Goal: Information Seeking & Learning: Learn about a topic

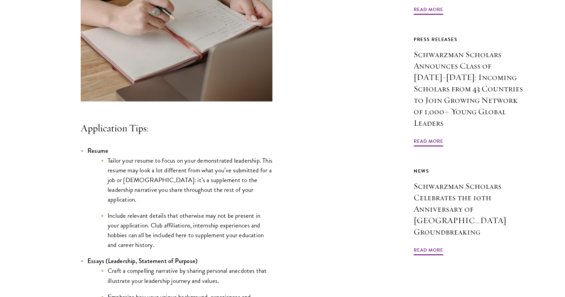
scroll to position [506, 0]
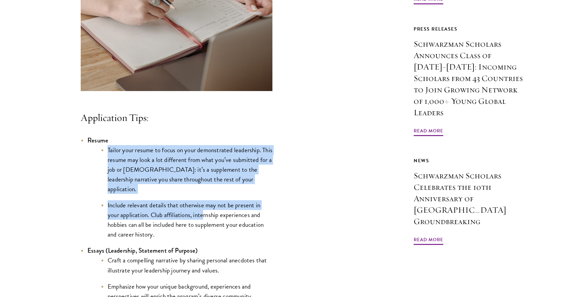
drag, startPoint x: 124, startPoint y: 153, endPoint x: 222, endPoint y: 231, distance: 125.1
click at [221, 230] on li "Resume Tailor your resume to focus on your demonstrated leadership. This resume…" at bounding box center [177, 188] width 192 height 104
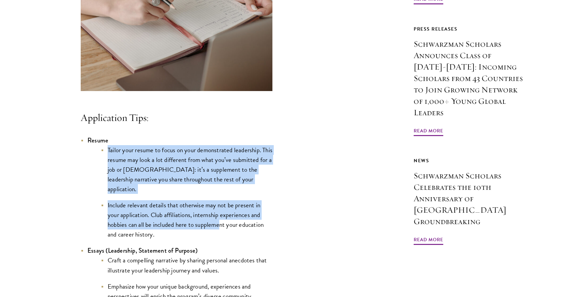
click at [222, 231] on li "Include relevant details that otherwise may not be present in your application.…" at bounding box center [187, 220] width 172 height 39
drag, startPoint x: 231, startPoint y: 233, endPoint x: 134, endPoint y: 160, distance: 121.5
click at [137, 161] on ul "Tailor your resume to focus on your demonstrated leadership. This resume may lo…" at bounding box center [179, 192] width 185 height 95
click at [134, 160] on li "Tailor your resume to focus on your demonstrated leadership. This resume may lo…" at bounding box center [187, 169] width 172 height 49
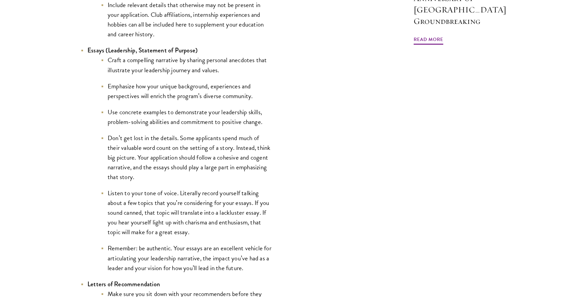
scroll to position [711, 0]
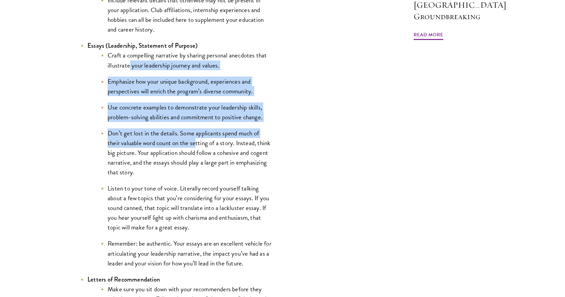
drag, startPoint x: 139, startPoint y: 77, endPoint x: 210, endPoint y: 154, distance: 105.0
click at [208, 153] on ul "Craft a compelling narrative by sharing personal anecdotes that illustrate your…" at bounding box center [179, 159] width 185 height 218
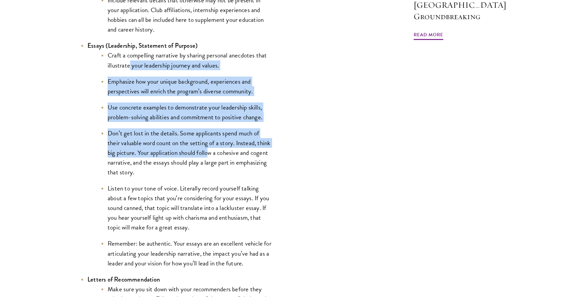
click at [210, 154] on li "Don’t get lost in the details. Some applicants spend much of their valuable wor…" at bounding box center [187, 153] width 172 height 49
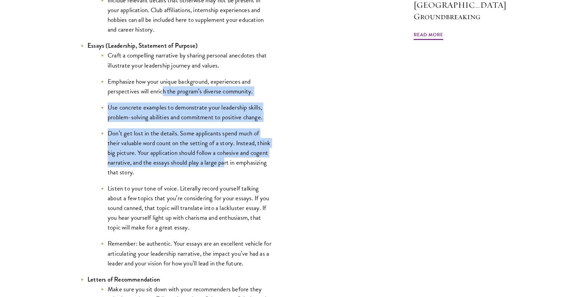
drag, startPoint x: 225, startPoint y: 161, endPoint x: 152, endPoint y: 90, distance: 101.4
click at [155, 91] on ul "Craft a compelling narrative by sharing personal anecdotes that illustrate your…" at bounding box center [179, 159] width 185 height 218
click at [152, 90] on li "Emphasize how your unique background, experiences and perspectives will enrich …" at bounding box center [187, 87] width 172 height 20
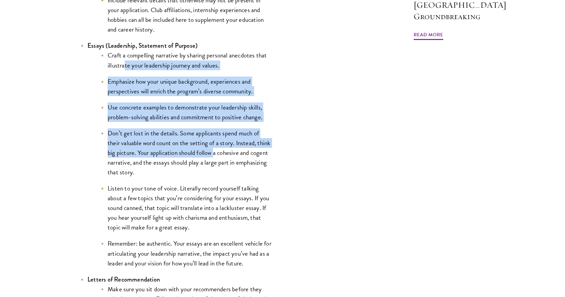
drag, startPoint x: 165, startPoint y: 110, endPoint x: 237, endPoint y: 171, distance: 93.9
click at [234, 168] on ul "Craft a compelling narrative by sharing personal anecdotes that illustrate your…" at bounding box center [179, 159] width 185 height 218
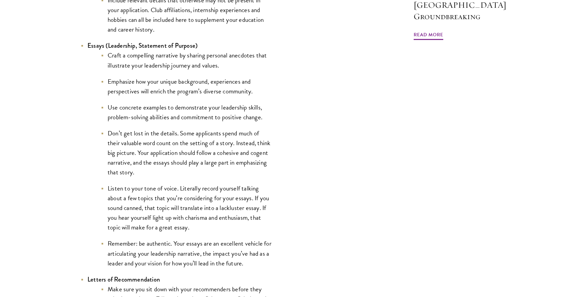
click at [237, 171] on li "Don’t get lost in the details. Some applicants spend much of their valuable wor…" at bounding box center [187, 153] width 172 height 49
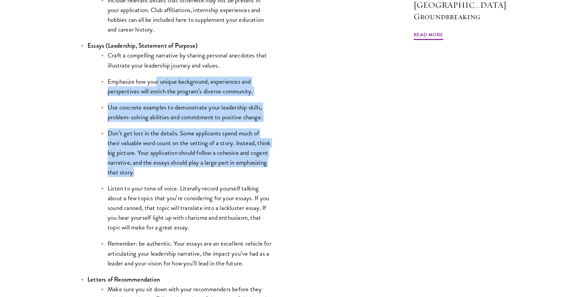
drag, startPoint x: 249, startPoint y: 171, endPoint x: 155, endPoint y: 84, distance: 128.1
click at [155, 84] on ul "Craft a compelling narrative by sharing personal anecdotes that illustrate your…" at bounding box center [179, 159] width 185 height 218
click at [155, 84] on li "Emphasize how your unique background, experiences and perspectives will enrich …" at bounding box center [187, 87] width 172 height 20
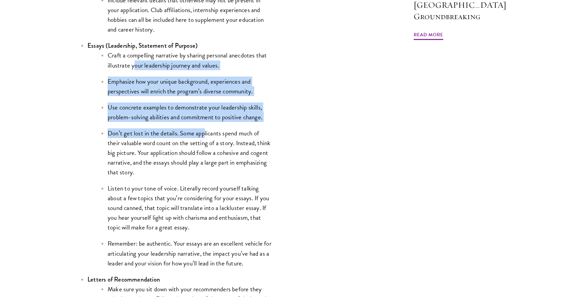
drag, startPoint x: 183, startPoint y: 119, endPoint x: 224, endPoint y: 156, distance: 56.0
click at [222, 155] on ul "Craft a compelling narrative by sharing personal anecdotes that illustrate your…" at bounding box center [179, 159] width 185 height 218
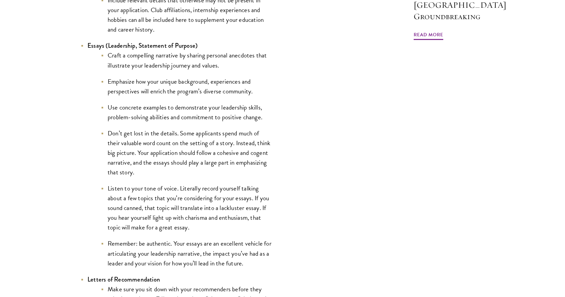
click at [224, 156] on li "Don’t get lost in the details. Some applicants spend much of their valuable wor…" at bounding box center [187, 153] width 172 height 49
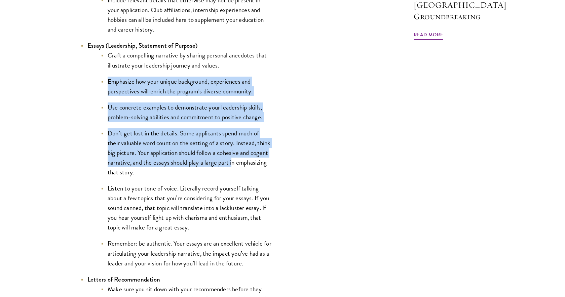
drag, startPoint x: 233, startPoint y: 167, endPoint x: 142, endPoint y: 62, distance: 138.6
click at [143, 63] on ul "Craft a compelling narrative by sharing personal anecdotes that illustrate your…" at bounding box center [179, 159] width 185 height 218
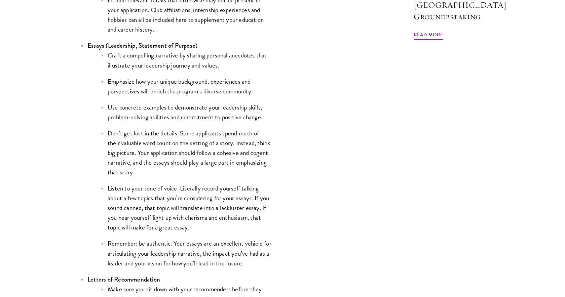
click at [142, 62] on li "Craft a compelling narrative by sharing personal anecdotes that illustrate your…" at bounding box center [187, 60] width 172 height 20
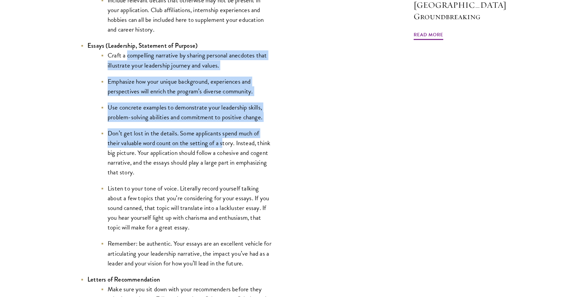
drag, startPoint x: 127, startPoint y: 58, endPoint x: 240, endPoint y: 164, distance: 155.0
click at [238, 163] on ul "Craft a compelling narrative by sharing personal anecdotes that illustrate your…" at bounding box center [179, 159] width 185 height 218
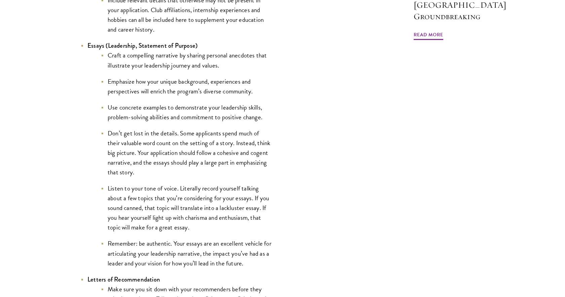
click at [240, 164] on li "Don’t get lost in the details. Some applicants spend much of their valuable wor…" at bounding box center [187, 153] width 172 height 49
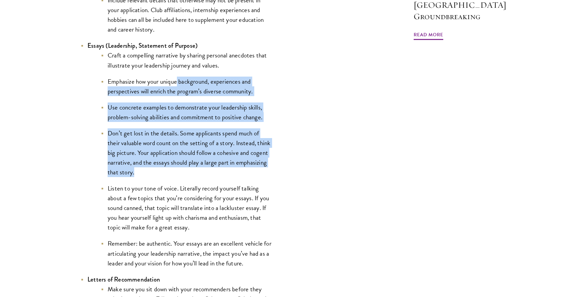
drag, startPoint x: 253, startPoint y: 176, endPoint x: 175, endPoint y: 77, distance: 125.6
click at [178, 79] on ul "Craft a compelling narrative by sharing personal anecdotes that illustrate your…" at bounding box center [179, 159] width 185 height 218
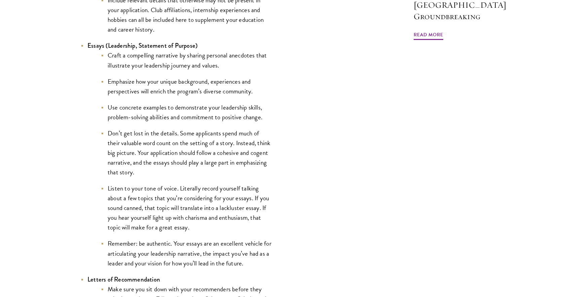
click at [175, 77] on ul "Craft a compelling narrative by sharing personal anecdotes that illustrate your…" at bounding box center [179, 159] width 185 height 218
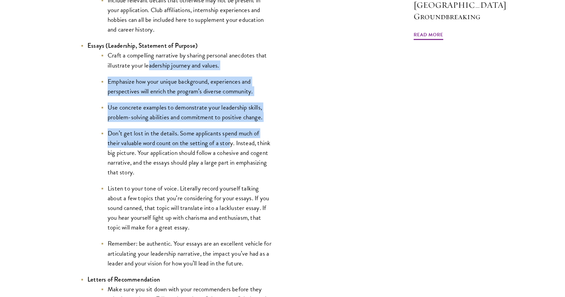
drag, startPoint x: 196, startPoint y: 109, endPoint x: 242, endPoint y: 156, distance: 66.4
click at [240, 155] on ul "Craft a compelling narrative by sharing personal anecdotes that illustrate your…" at bounding box center [179, 159] width 185 height 218
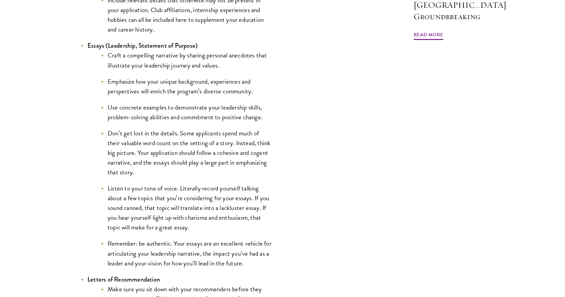
click at [242, 156] on li "Don’t get lost in the details. Some applicants spend much of their valuable wor…" at bounding box center [187, 153] width 172 height 49
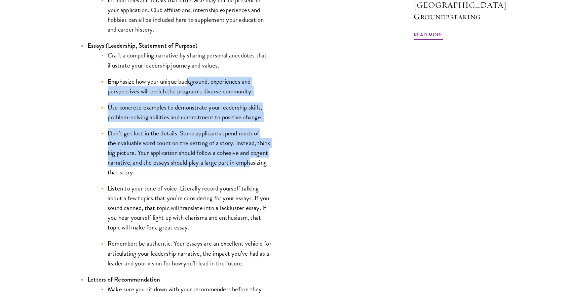
drag, startPoint x: 252, startPoint y: 164, endPoint x: 182, endPoint y: 77, distance: 111.7
click at [184, 79] on ul "Craft a compelling narrative by sharing personal anecdotes that illustrate your…" at bounding box center [179, 159] width 185 height 218
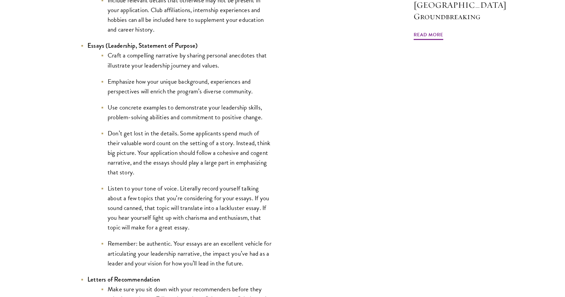
click at [182, 77] on ul "Craft a compelling narrative by sharing personal anecdotes that illustrate your…" at bounding box center [179, 159] width 185 height 218
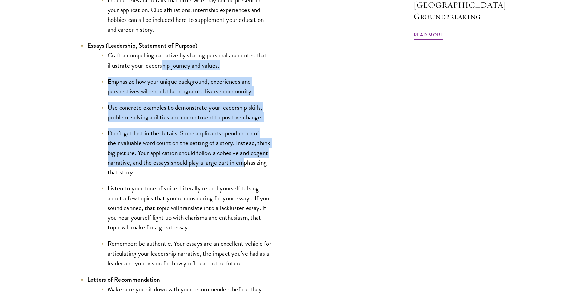
drag, startPoint x: 162, startPoint y: 70, endPoint x: 246, endPoint y: 164, distance: 126.1
click at [245, 163] on ul "Craft a compelling narrative by sharing personal anecdotes that illustrate your…" at bounding box center [179, 159] width 185 height 218
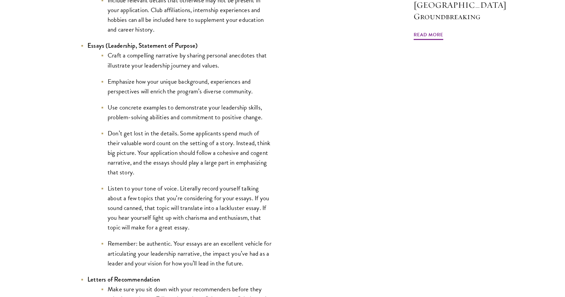
click at [246, 164] on li "Don’t get lost in the details. Some applicants spend much of their valuable wor…" at bounding box center [187, 153] width 172 height 49
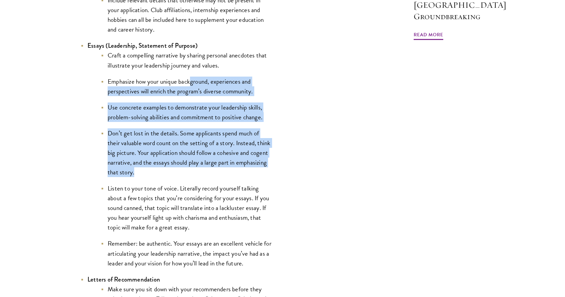
drag, startPoint x: 257, startPoint y: 172, endPoint x: 186, endPoint y: 80, distance: 116.1
click at [188, 82] on ul "Craft a compelling narrative by sharing personal anecdotes that illustrate your…" at bounding box center [179, 159] width 185 height 218
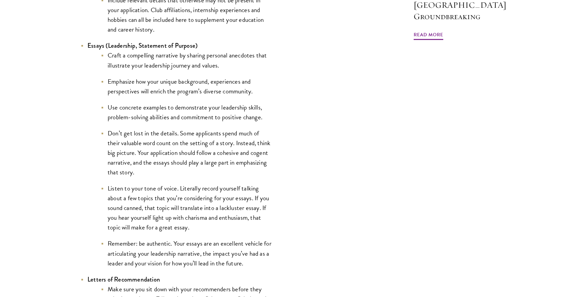
click at [186, 80] on li "Emphasize how your unique background, experiences and perspectives will enrich …" at bounding box center [187, 87] width 172 height 20
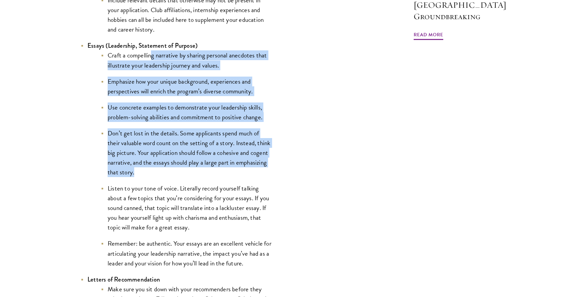
drag, startPoint x: 179, startPoint y: 95, endPoint x: 247, endPoint y: 178, distance: 107.9
click at [246, 177] on ul "Craft a compelling narrative by sharing personal anecdotes that illustrate your…" at bounding box center [179, 159] width 185 height 218
click at [248, 177] on li "Don’t get lost in the details. Some applicants spend much of their valuable wor…" at bounding box center [187, 153] width 172 height 49
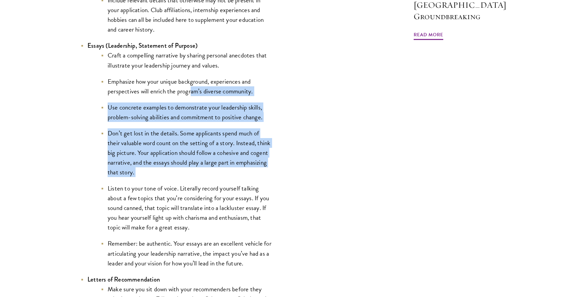
drag, startPoint x: 257, startPoint y: 183, endPoint x: 161, endPoint y: 68, distance: 150.0
click at [164, 70] on ul "Craft a compelling narrative by sharing personal anecdotes that illustrate your…" at bounding box center [179, 159] width 185 height 218
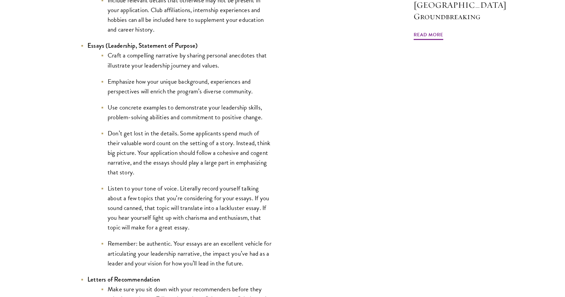
click at [161, 68] on li "Craft a compelling narrative by sharing personal anecdotes that illustrate your…" at bounding box center [187, 60] width 172 height 20
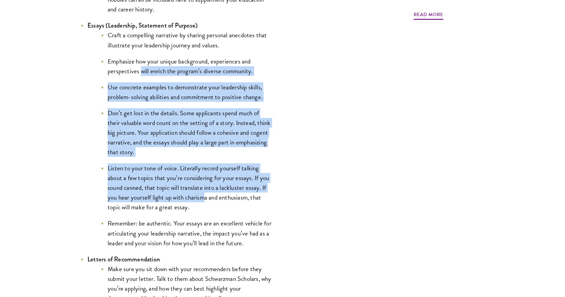
drag, startPoint x: 141, startPoint y: 69, endPoint x: 205, endPoint y: 200, distance: 146.6
click at [204, 198] on ul "Craft a compelling narrative by sharing personal anecdotes that illustrate your…" at bounding box center [179, 139] width 185 height 218
click at [205, 200] on li "Listen to your tone of voice. Literally record yourself talking about a few top…" at bounding box center [187, 188] width 172 height 49
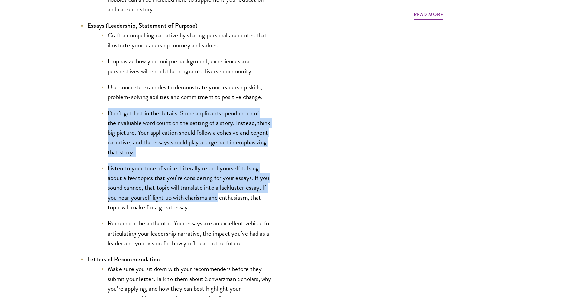
drag, startPoint x: 218, startPoint y: 204, endPoint x: 156, endPoint y: 94, distance: 126.6
click at [160, 97] on ul "Craft a compelling narrative by sharing personal anecdotes that illustrate your…" at bounding box center [179, 139] width 185 height 218
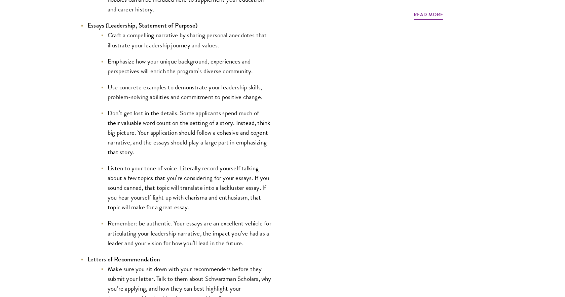
click at [156, 94] on li "Use concrete examples to demonstrate your leadership skills, problem-solving ab…" at bounding box center [187, 92] width 172 height 20
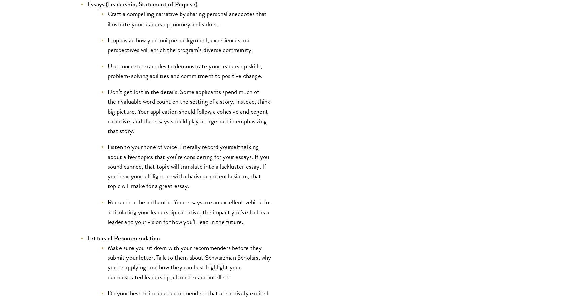
scroll to position [755, 0]
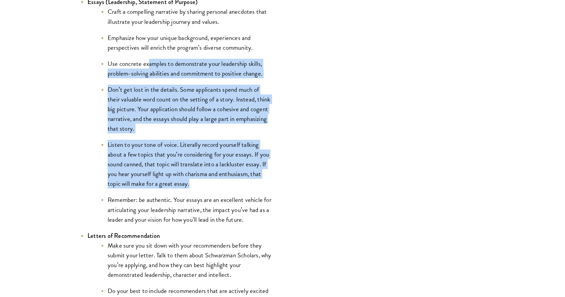
drag, startPoint x: 159, startPoint y: 93, endPoint x: 209, endPoint y: 196, distance: 114.4
click at [207, 194] on ul "Craft a compelling narrative by sharing personal anecdotes that illustrate your…" at bounding box center [179, 116] width 185 height 218
click at [209, 196] on ul "Craft a compelling narrative by sharing personal anecdotes that illustrate your…" at bounding box center [179, 116] width 185 height 218
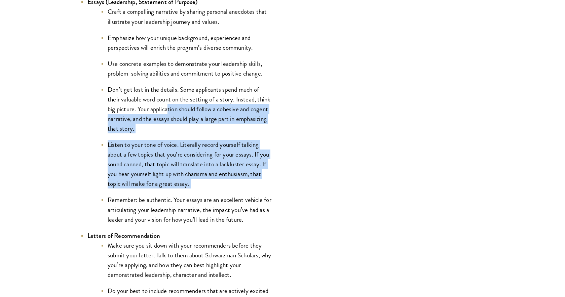
drag, startPoint x: 210, startPoint y: 162, endPoint x: 149, endPoint y: 100, distance: 86.4
click at [151, 101] on ul "Craft a compelling narrative by sharing personal anecdotes that illustrate your…" at bounding box center [179, 116] width 185 height 218
click at [149, 100] on li "Don’t get lost in the details. Some applicants spend much of their valuable wor…" at bounding box center [187, 109] width 172 height 49
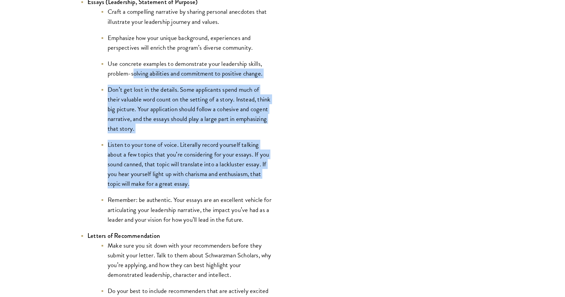
drag, startPoint x: 152, startPoint y: 100, endPoint x: 219, endPoint y: 193, distance: 115.1
click at [217, 191] on ul "Craft a compelling narrative by sharing personal anecdotes that illustrate your…" at bounding box center [179, 116] width 185 height 218
click at [219, 193] on ul "Craft a compelling narrative by sharing personal anecdotes that illustrate your…" at bounding box center [179, 116] width 185 height 218
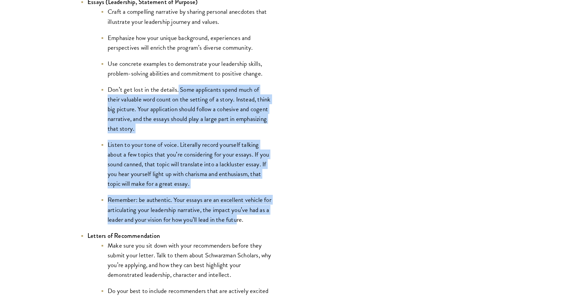
drag, startPoint x: 239, startPoint y: 220, endPoint x: 162, endPoint y: 65, distance: 172.8
click at [162, 65] on ul "Craft a compelling narrative by sharing personal anecdotes that illustrate your…" at bounding box center [179, 116] width 185 height 218
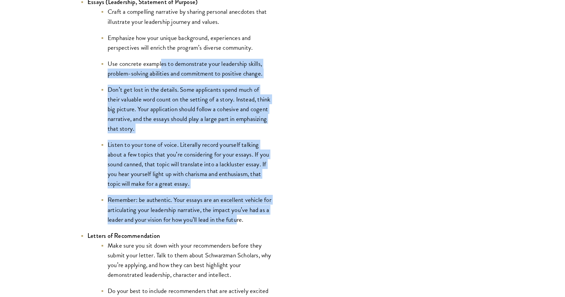
click at [162, 64] on li "Use concrete examples to demonstrate your leadership skills, problem-solving ab…" at bounding box center [187, 69] width 172 height 20
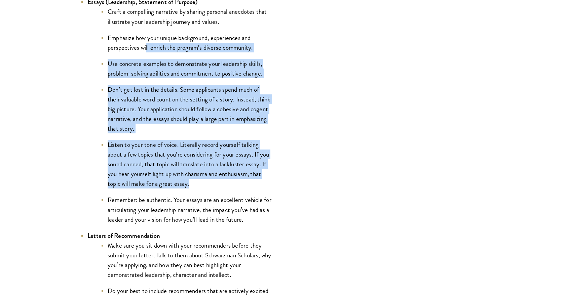
drag, startPoint x: 146, startPoint y: 46, endPoint x: 216, endPoint y: 204, distance: 172.8
click at [215, 201] on ul "Craft a compelling narrative by sharing personal anecdotes that illustrate your…" at bounding box center [179, 116] width 185 height 218
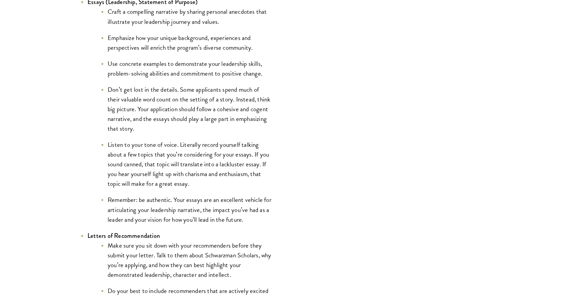
click at [216, 204] on li "Remember: be authentic. Your essays are an excellent vehicle for articulating y…" at bounding box center [187, 209] width 172 height 29
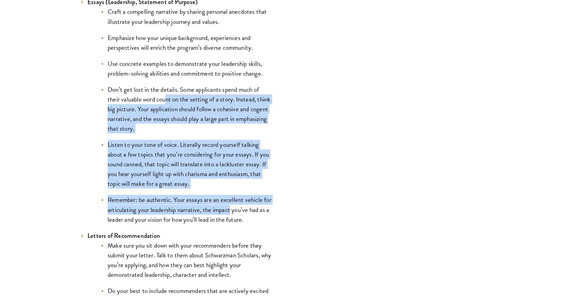
drag, startPoint x: 231, startPoint y: 215, endPoint x: 155, endPoint y: 87, distance: 148.6
click at [157, 89] on ul "Craft a compelling narrative by sharing personal anecdotes that illustrate your…" at bounding box center [179, 116] width 185 height 218
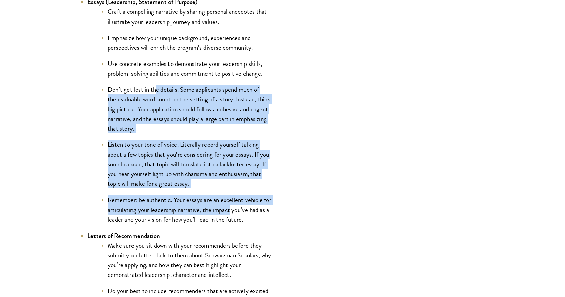
drag, startPoint x: 155, startPoint y: 87, endPoint x: 159, endPoint y: 109, distance: 22.4
click at [155, 87] on li "Don’t get lost in the details. Some applicants spend much of their valuable wor…" at bounding box center [187, 109] width 172 height 49
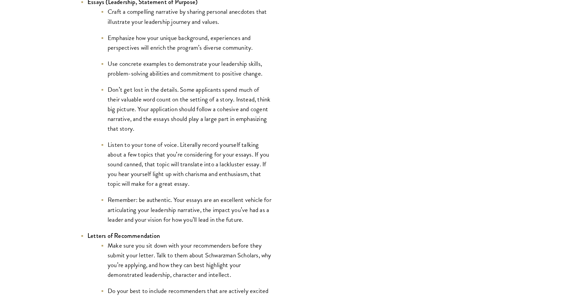
scroll to position [779, 0]
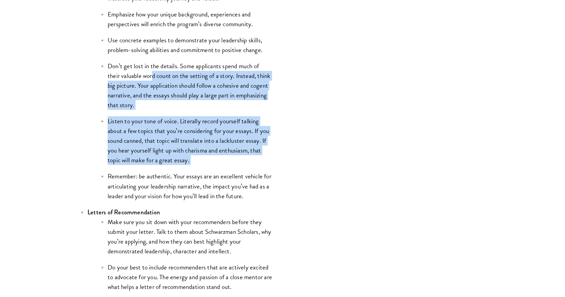
drag, startPoint x: 151, startPoint y: 80, endPoint x: 237, endPoint y: 174, distance: 126.5
click at [232, 172] on ul "Craft a compelling narrative by sharing personal anecdotes that illustrate your…" at bounding box center [179, 92] width 185 height 218
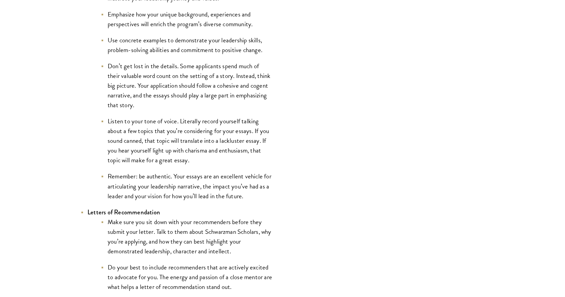
click at [237, 174] on li "Remember: be authentic. Your essays are an excellent vehicle for articulating y…" at bounding box center [187, 186] width 172 height 29
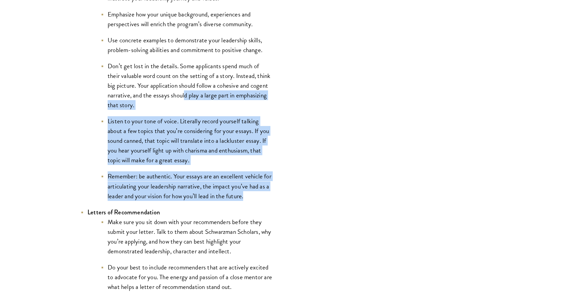
drag, startPoint x: 209, startPoint y: 131, endPoint x: 167, endPoint y: 78, distance: 67.3
click at [171, 82] on ul "Craft a compelling narrative by sharing personal anecdotes that illustrate your…" at bounding box center [179, 92] width 185 height 218
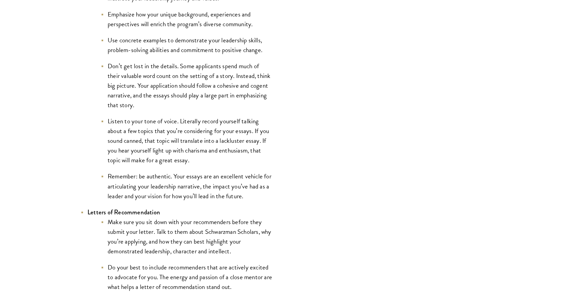
click at [167, 78] on li "Don’t get lost in the details. Some applicants spend much of their valuable wor…" at bounding box center [187, 85] width 172 height 49
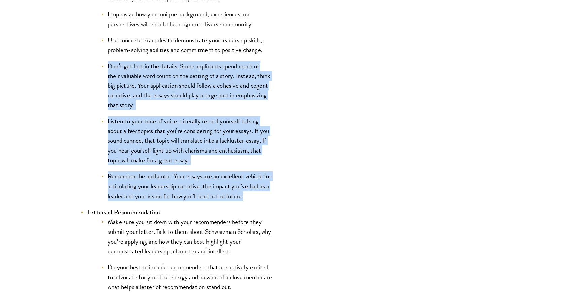
drag, startPoint x: 234, startPoint y: 173, endPoint x: 268, endPoint y: 205, distance: 46.6
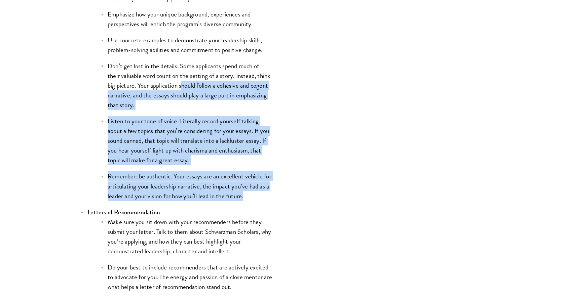
drag, startPoint x: 278, startPoint y: 203, endPoint x: 165, endPoint y: 77, distance: 168.9
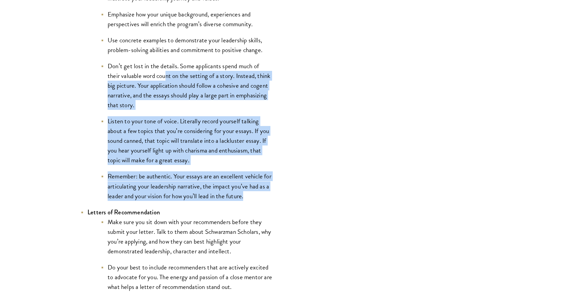
click at [165, 77] on li "Don’t get lost in the details. Some applicants spend much of their valuable wor…" at bounding box center [187, 85] width 172 height 49
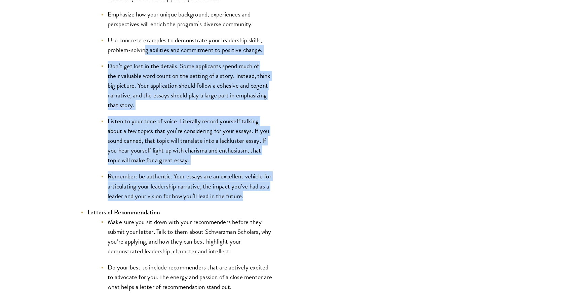
drag, startPoint x: 182, startPoint y: 105, endPoint x: 251, endPoint y: 198, distance: 116.0
click at [249, 196] on ul "Craft a compelling narrative by sharing personal anecdotes that illustrate your…" at bounding box center [179, 92] width 185 height 218
click at [251, 198] on li "Remember: be authentic. Your essays are an excellent vehicle for articulating y…" at bounding box center [187, 186] width 172 height 29
drag
click at [163, 59] on ul "Craft a compelling narrative by sharing personal anecdotes that illustrate your…" at bounding box center [179, 92] width 185 height 218
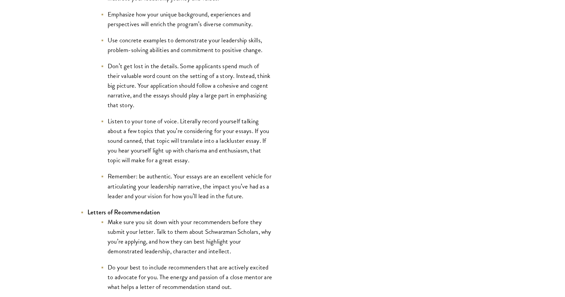
click at [156, 52] on li "Use concrete examples to demonstrate your leadership skills, problem-solving ab…" at bounding box center [187, 45] width 172 height 20
